Goal: Task Accomplishment & Management: Complete application form

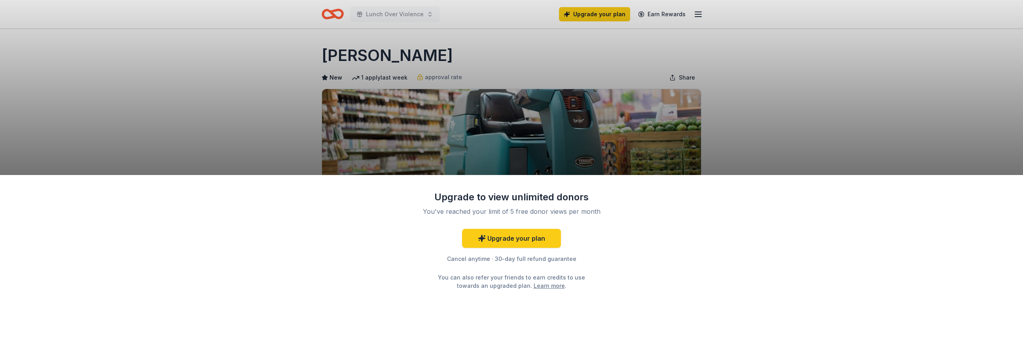
click at [792, 61] on div "Upgrade to view unlimited donors You've reached your limit of 5 free donor view…" at bounding box center [511, 175] width 1023 height 350
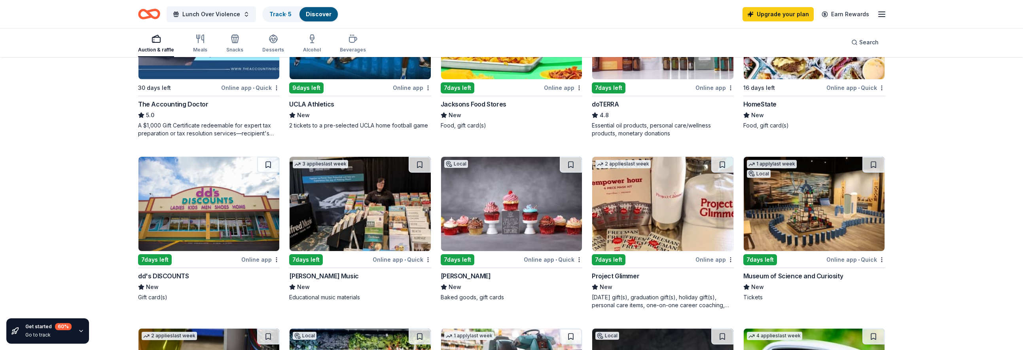
scroll to position [306, 0]
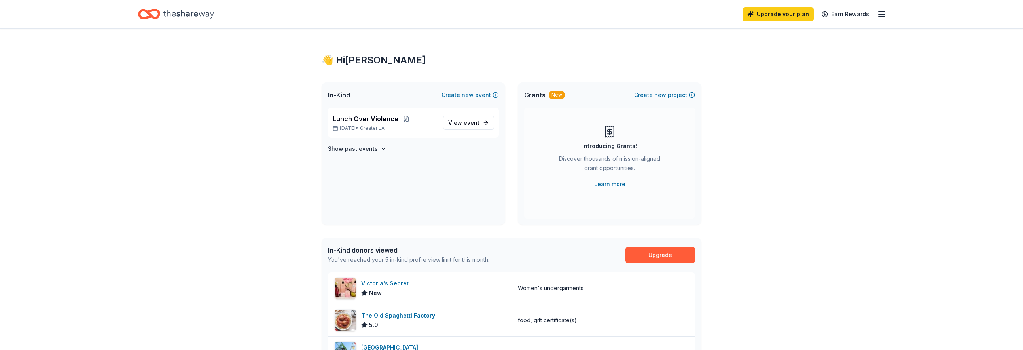
scroll to position [17, 0]
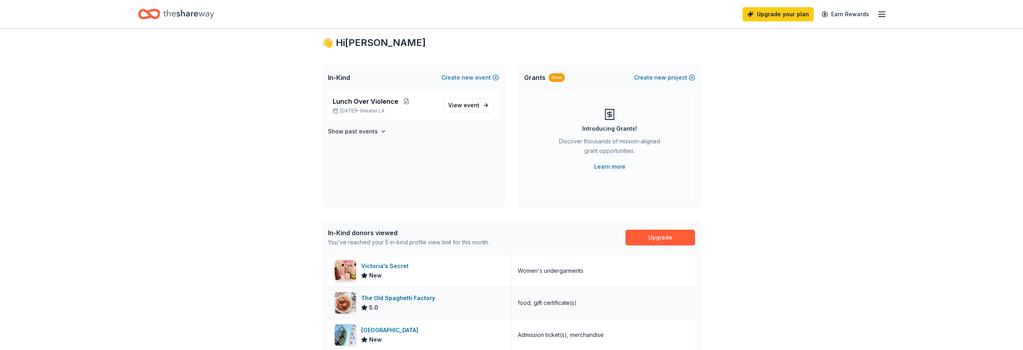
click at [383, 296] on div "The Old Spaghetti Factory" at bounding box center [399, 297] width 77 height 9
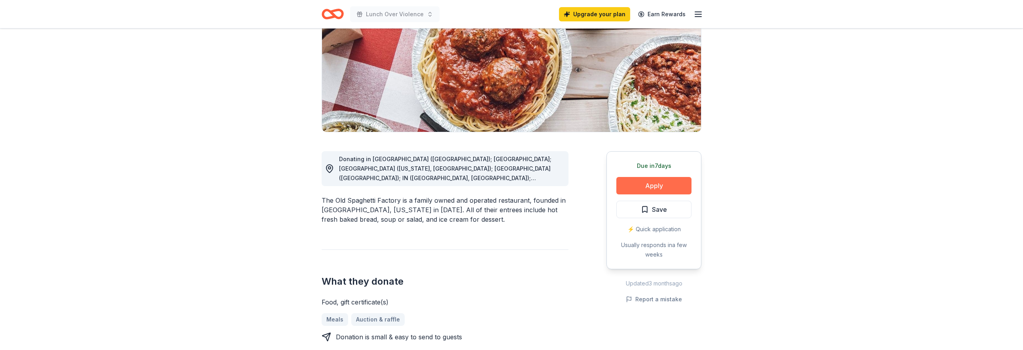
scroll to position [110, 0]
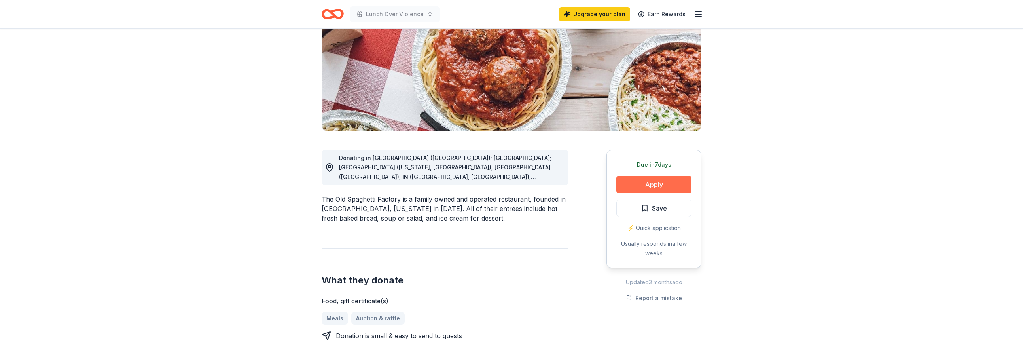
click at [660, 183] on button "Apply" at bounding box center [653, 184] width 75 height 17
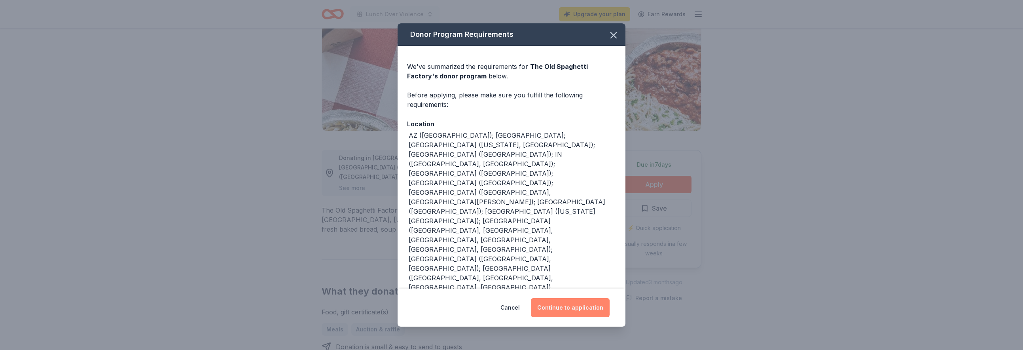
click at [589, 298] on button "Continue to application" at bounding box center [570, 307] width 79 height 19
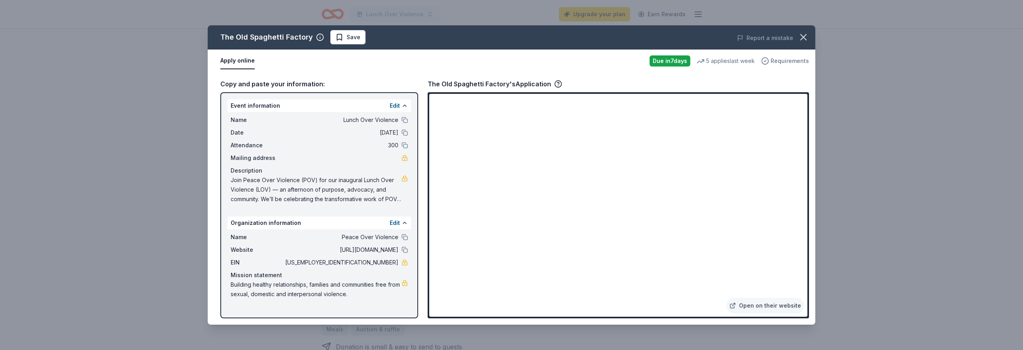
click at [790, 63] on span "Requirements" at bounding box center [789, 60] width 38 height 9
click at [832, 99] on div "The Old Spaghetti Factory Save Report a mistake Apply online Due in 7 days 5 ap…" at bounding box center [511, 175] width 1023 height 350
click at [802, 34] on icon "button" at bounding box center [803, 37] width 11 height 11
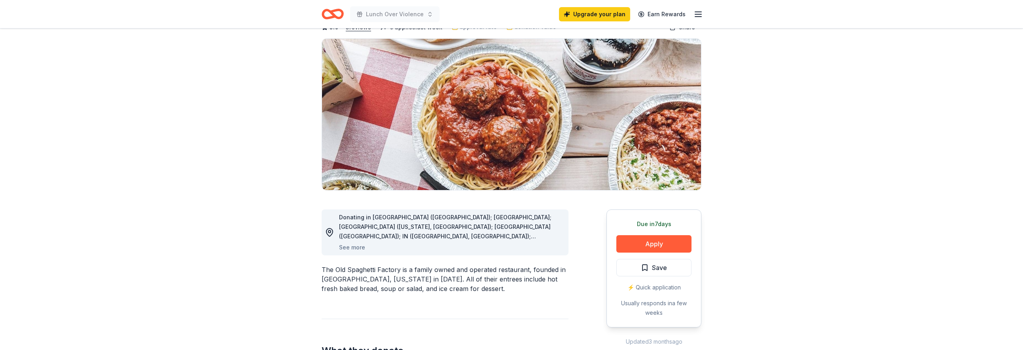
scroll to position [52, 0]
